Goal: Communication & Community: Ask a question

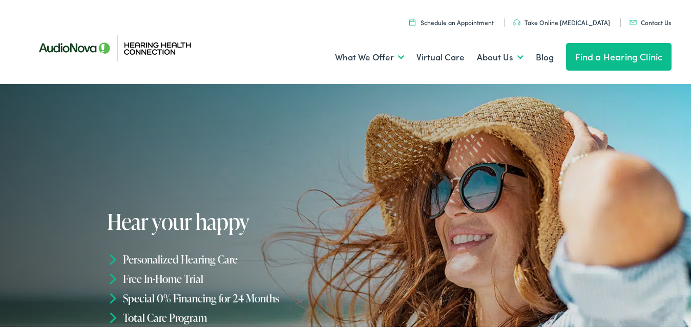
click at [641, 20] on link "Contact Us" at bounding box center [651, 20] width 42 height 9
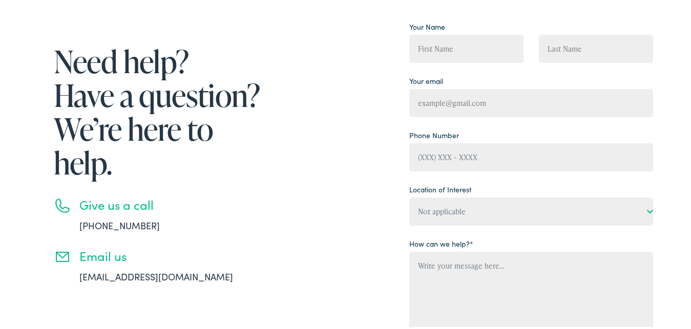
scroll to position [87, 0]
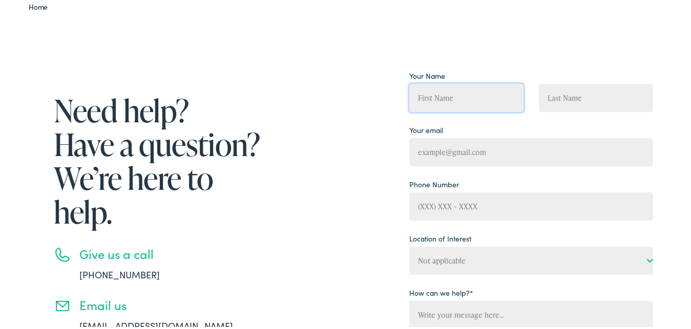
click at [455, 98] on input "Contact form" at bounding box center [466, 96] width 114 height 28
type input "[PERSON_NAME]"
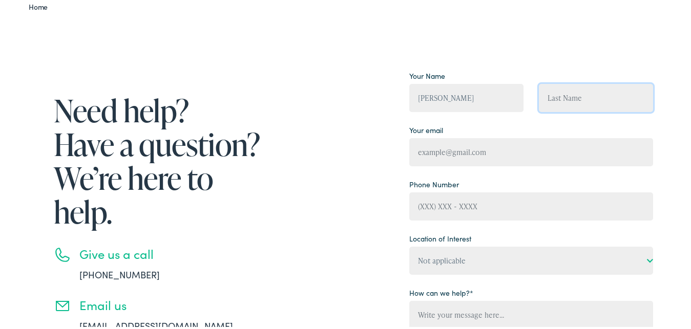
type input "[PERSON_NAME]"
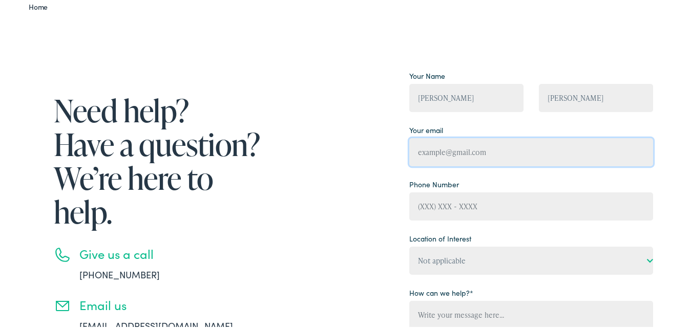
type input "[EMAIL_ADDRESS][DOMAIN_NAME]"
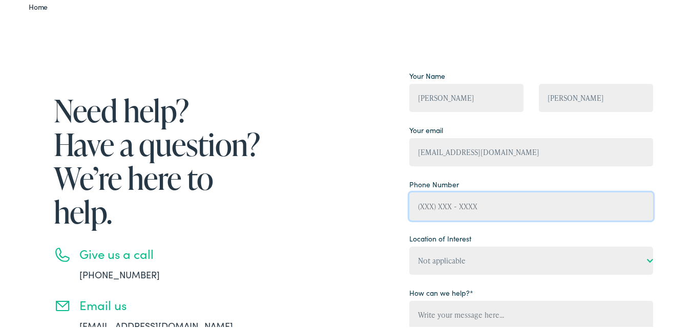
type input "6106404048"
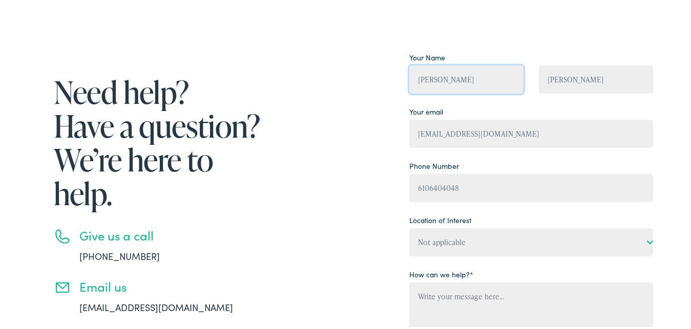
scroll to position [122, 0]
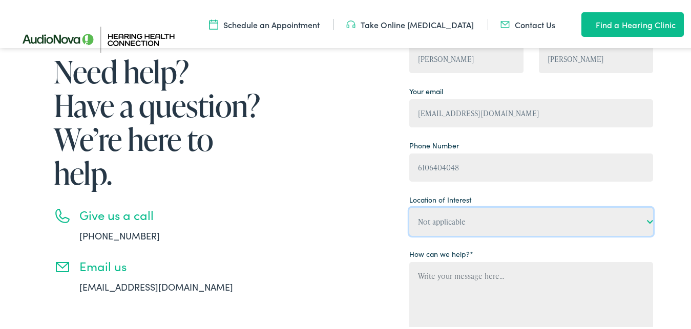
select select "Hearing Health Connection, Paoli"
click option "Hearing Health Connection, Paoli" at bounding box center [0, 0] width 0 height 0
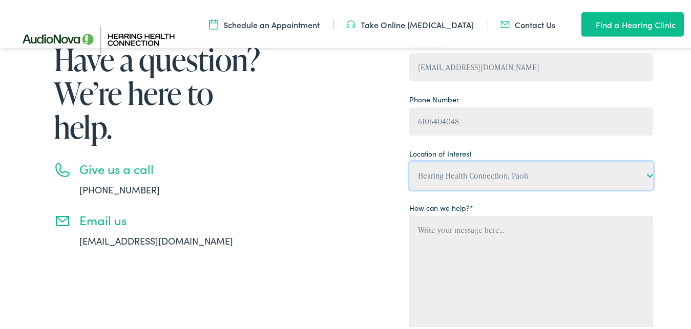
scroll to position [174, 0]
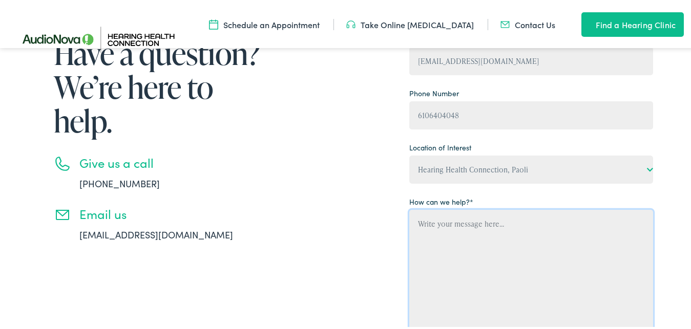
click at [430, 226] on textarea "Contact form" at bounding box center [531, 270] width 244 height 125
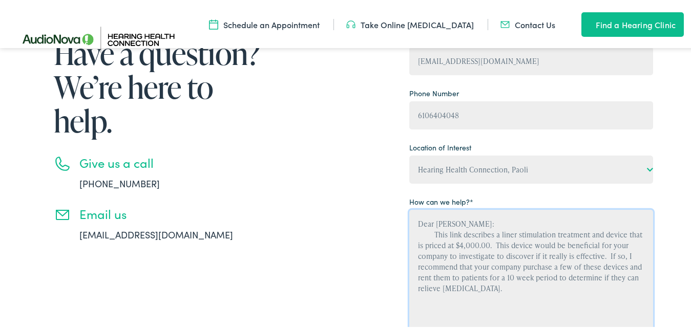
click at [484, 294] on textarea "Dear [PERSON_NAME]: This link describes a liner stimulation treatment and devic…" at bounding box center [531, 270] width 244 height 125
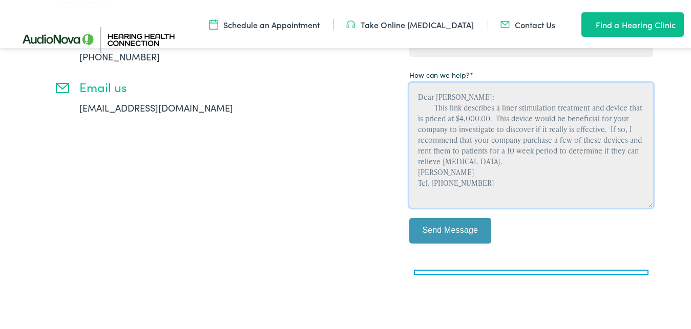
scroll to position [314, 0]
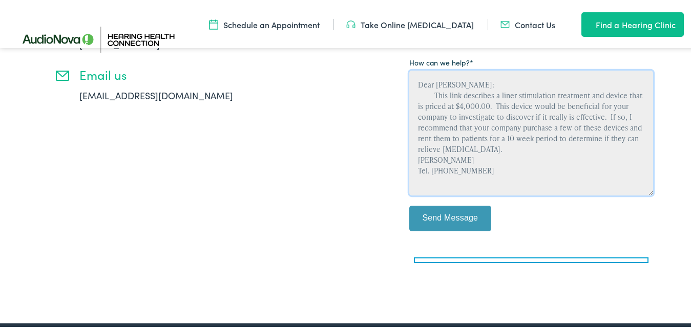
click at [486, 178] on textarea "Dear [PERSON_NAME]: This link describes a liner stimulation treatment and devic…" at bounding box center [531, 131] width 244 height 125
paste textarea "[URL][DOMAIN_NAME][MEDICAL_DATA]"
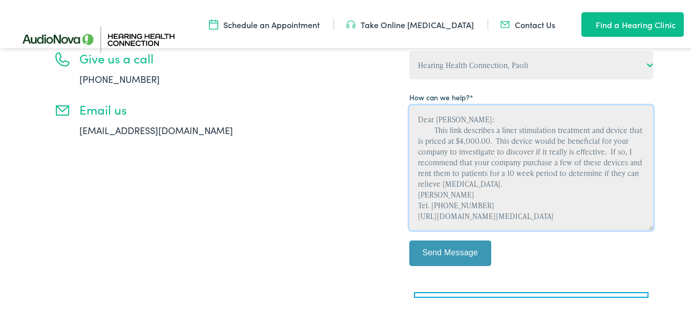
scroll to position [0, 0]
click at [508, 126] on textarea "Dear [PERSON_NAME]: This link describes a liner stimulation treatment and devic…" at bounding box center [531, 165] width 244 height 125
click at [509, 127] on textarea "Dear [PERSON_NAME]: This link describes a liner stimulation treatment and devic…" at bounding box center [531, 165] width 244 height 125
click at [474, 184] on textarea "Dear [PERSON_NAME]: This link describes a linier stimulation treatment and devi…" at bounding box center [531, 165] width 244 height 125
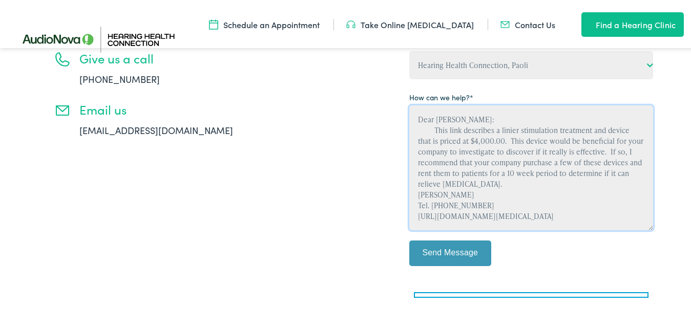
type textarea "Dear [PERSON_NAME]: This link describes a linier stimulation treatment and devi…"
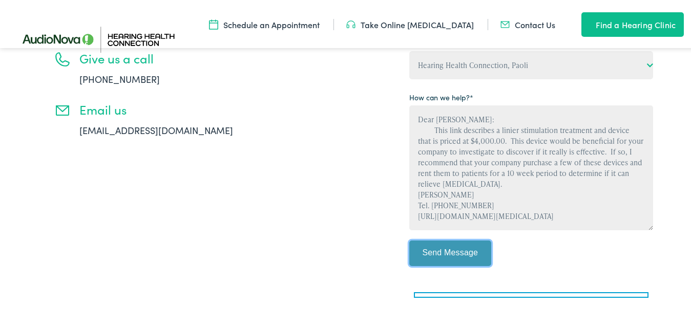
click at [455, 253] on input "Send Message" at bounding box center [450, 252] width 82 height 26
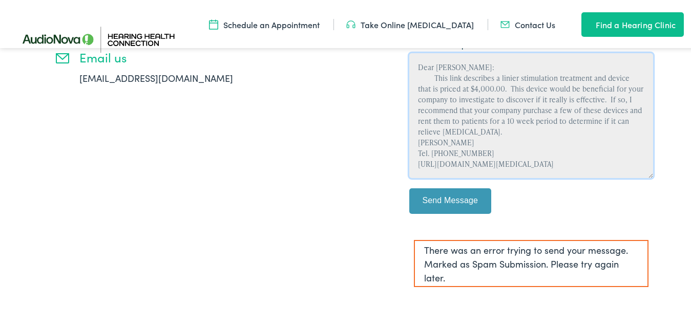
scroll to position [0, 0]
drag, startPoint x: 461, startPoint y: 162, endPoint x: 419, endPoint y: 62, distance: 109.1
click at [419, 62] on textarea "Dear [PERSON_NAME]: This link describes a linier stimulation treatment and devi…" at bounding box center [531, 113] width 244 height 125
